Goal: Task Accomplishment & Management: Complete application form

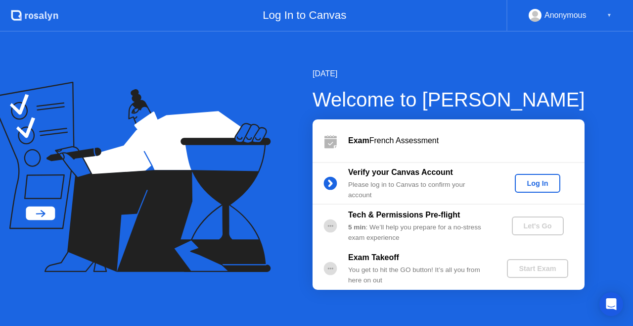
click at [542, 184] on div "Log In" at bounding box center [537, 183] width 37 height 8
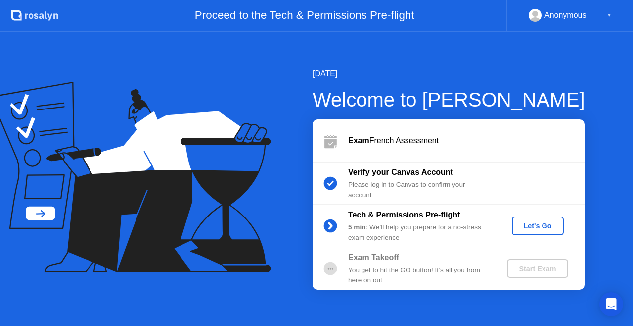
click at [539, 222] on div "Let's Go" at bounding box center [538, 226] width 44 height 8
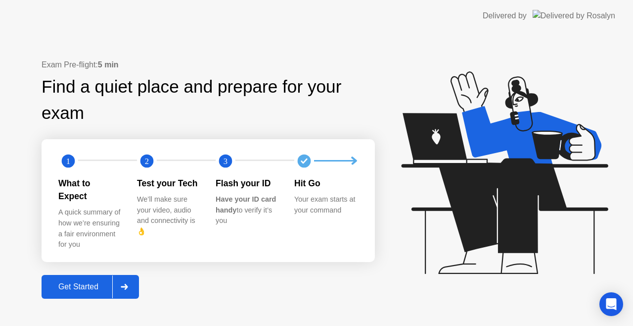
click at [86, 285] on div "Get Started" at bounding box center [79, 286] width 68 height 9
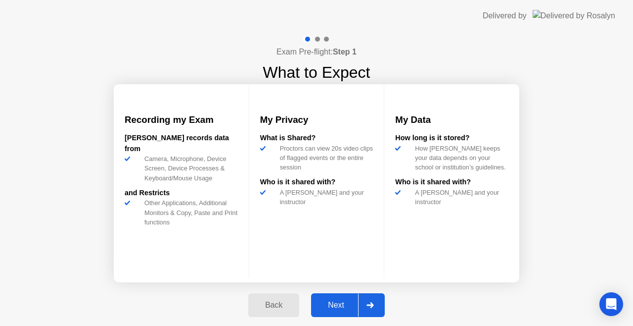
click at [347, 313] on button "Next" at bounding box center [348, 305] width 74 height 24
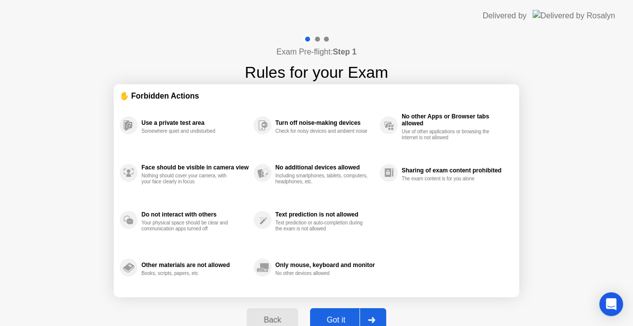
click at [359, 316] on div "Got it" at bounding box center [336, 319] width 47 height 9
select select "**********"
select select "*******"
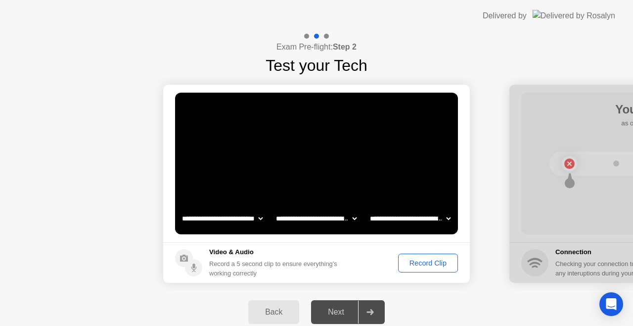
click at [441, 259] on div "Record Clip" at bounding box center [428, 263] width 53 height 8
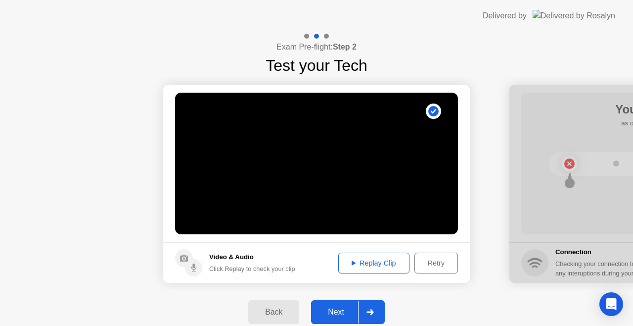
click at [374, 307] on div at bounding box center [370, 311] width 24 height 23
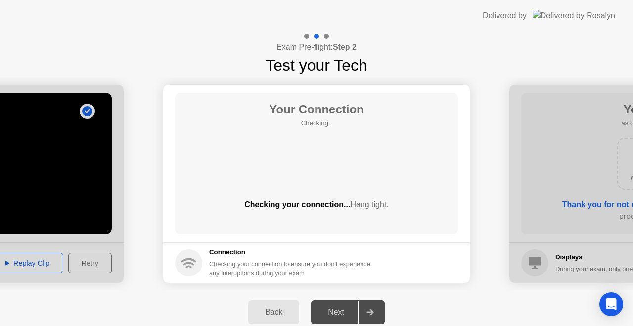
drag, startPoint x: 330, startPoint y: 256, endPoint x: 329, endPoint y: 219, distance: 37.1
click at [329, 219] on app-connection "Your Connection Checking.. Checking your connection... Hang tight. Connection C…" at bounding box center [316, 184] width 307 height 198
click at [404, 59] on div "Exam Pre-flight: Step 2 Test your Tech" at bounding box center [316, 55] width 633 height 46
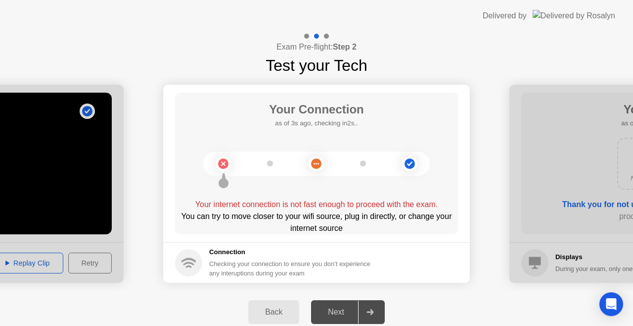
click at [381, 188] on div "Your Connection as of 3s ago, checking in2s.. Your internet connection is not f…" at bounding box center [316, 164] width 283 height 142
click at [347, 197] on div "Your Connection as of 4s ago, checking in1s.. Your internet connection is not f…" at bounding box center [316, 164] width 283 height 142
click at [285, 263] on div "Checking your connection to ensure you don’t experience any interuptions during…" at bounding box center [292, 268] width 167 height 19
click at [244, 270] on div "Checking your connection to ensure you don’t experience any interuptions during…" at bounding box center [292, 268] width 167 height 19
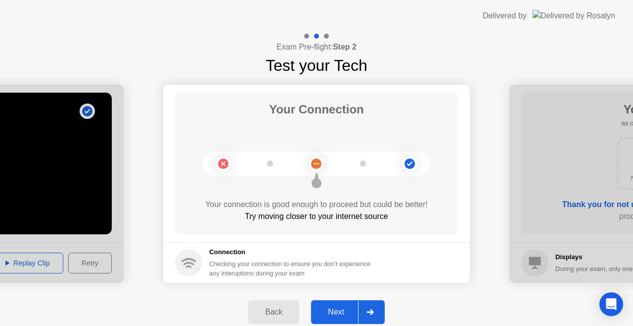
click at [341, 316] on div "Next" at bounding box center [336, 311] width 44 height 9
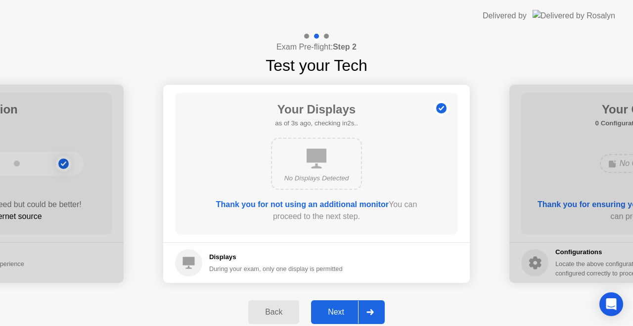
click at [327, 169] on div "No Displays Detected" at bounding box center [316, 164] width 91 height 52
click at [342, 309] on div "Next" at bounding box center [336, 311] width 44 height 9
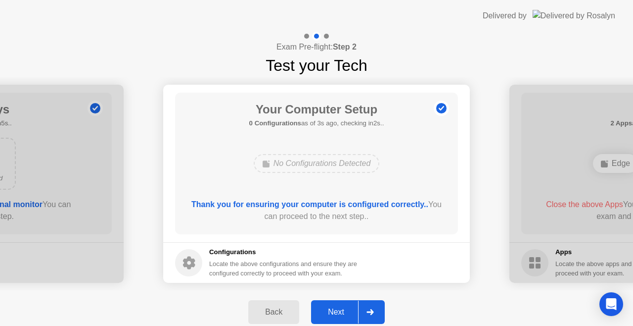
click at [342, 309] on div "Next" at bounding box center [336, 311] width 44 height 9
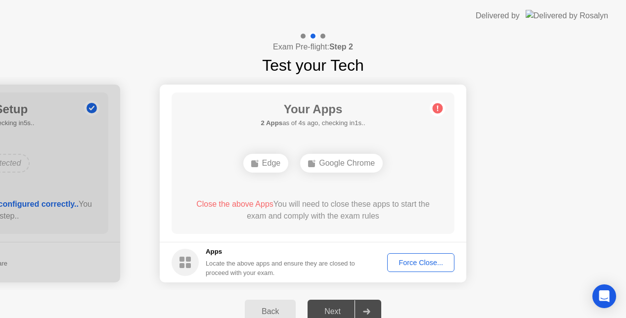
click at [407, 261] on div "Force Close..." at bounding box center [421, 263] width 60 height 8
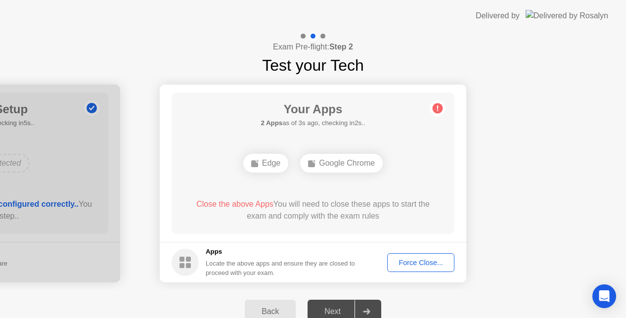
click at [349, 313] on div "Next" at bounding box center [333, 311] width 44 height 9
click at [333, 164] on div "Google Chrome" at bounding box center [341, 163] width 83 height 19
click at [400, 260] on div "Force Close..." at bounding box center [421, 263] width 60 height 8
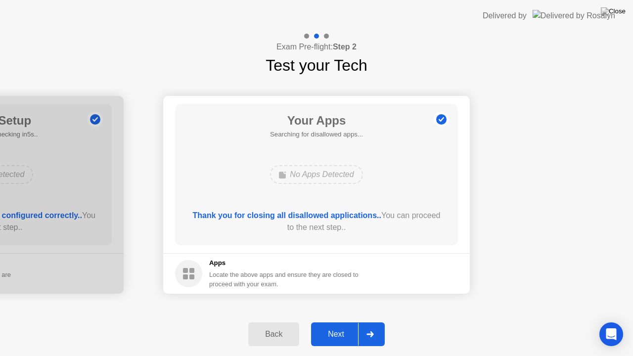
click at [348, 325] on div "Next" at bounding box center [336, 334] width 44 height 9
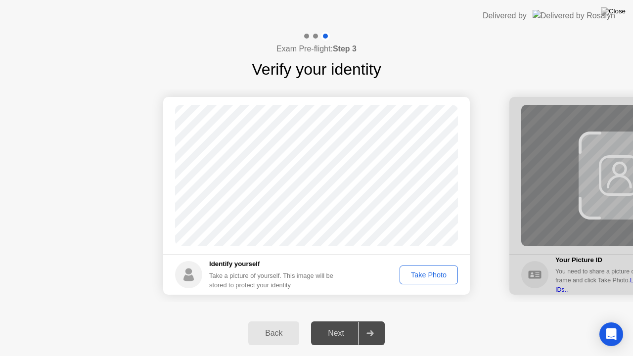
click at [435, 271] on div "Take Photo" at bounding box center [428, 275] width 51 height 8
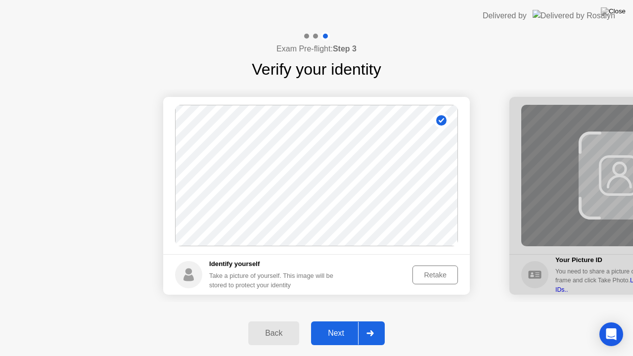
click at [443, 276] on div "Retake" at bounding box center [435, 275] width 39 height 8
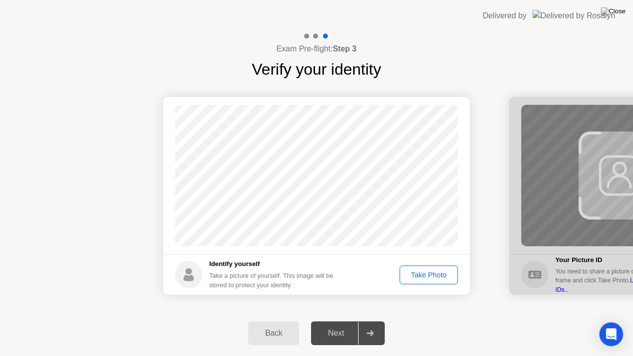
click at [443, 276] on div "Take Photo" at bounding box center [428, 275] width 51 height 8
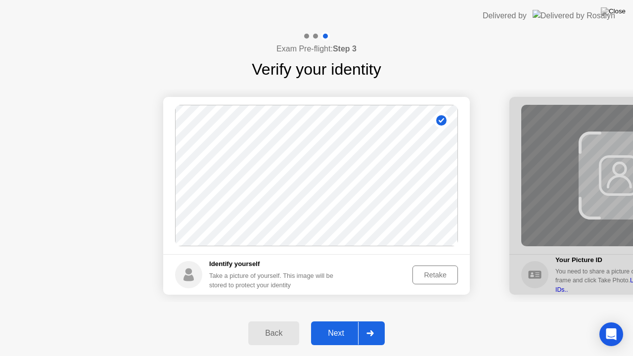
click at [371, 325] on div at bounding box center [370, 333] width 24 height 23
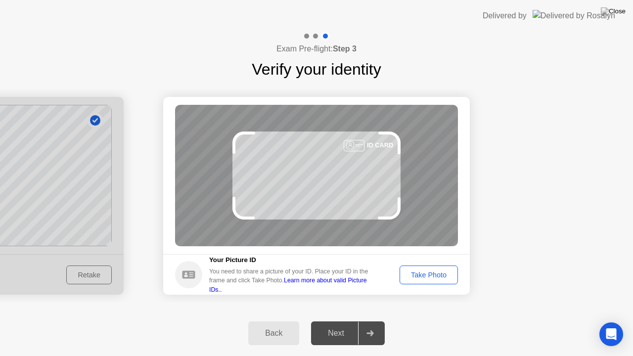
click at [435, 279] on div "Take Photo" at bounding box center [428, 275] width 51 height 8
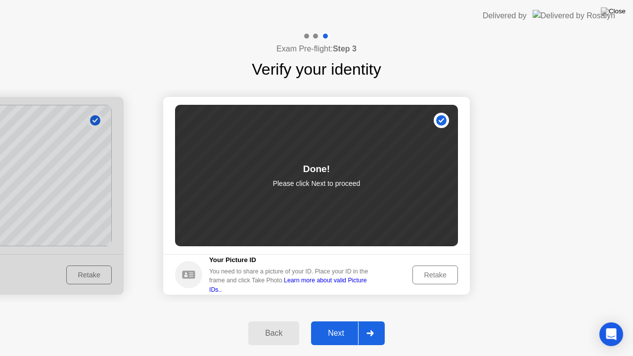
click at [439, 275] on div "Retake" at bounding box center [435, 275] width 39 height 8
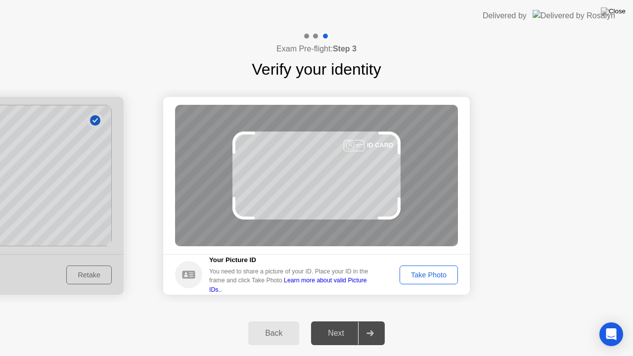
click at [336, 283] on link "Learn more about valid Picture IDs.." at bounding box center [288, 285] width 158 height 16
